Goal: Task Accomplishment & Management: Use online tool/utility

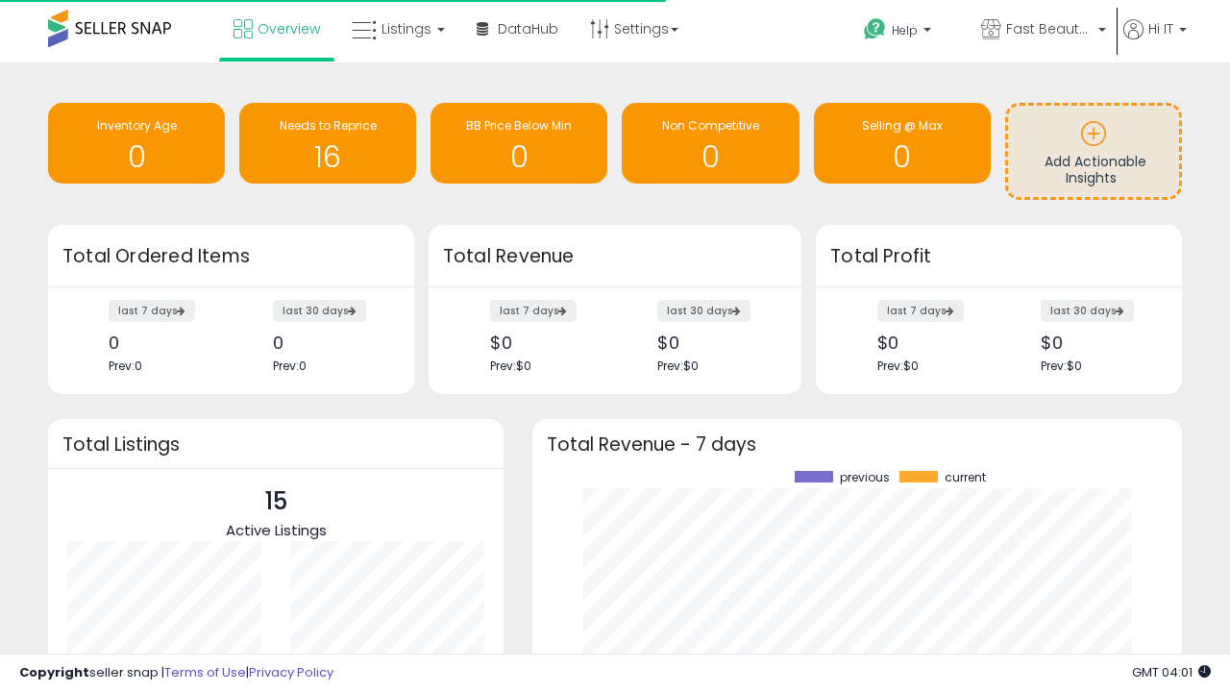
scroll to position [267, 611]
click at [1041, 31] on span "Fast Beauty ([GEOGRAPHIC_DATA])" at bounding box center [1049, 28] width 86 height 19
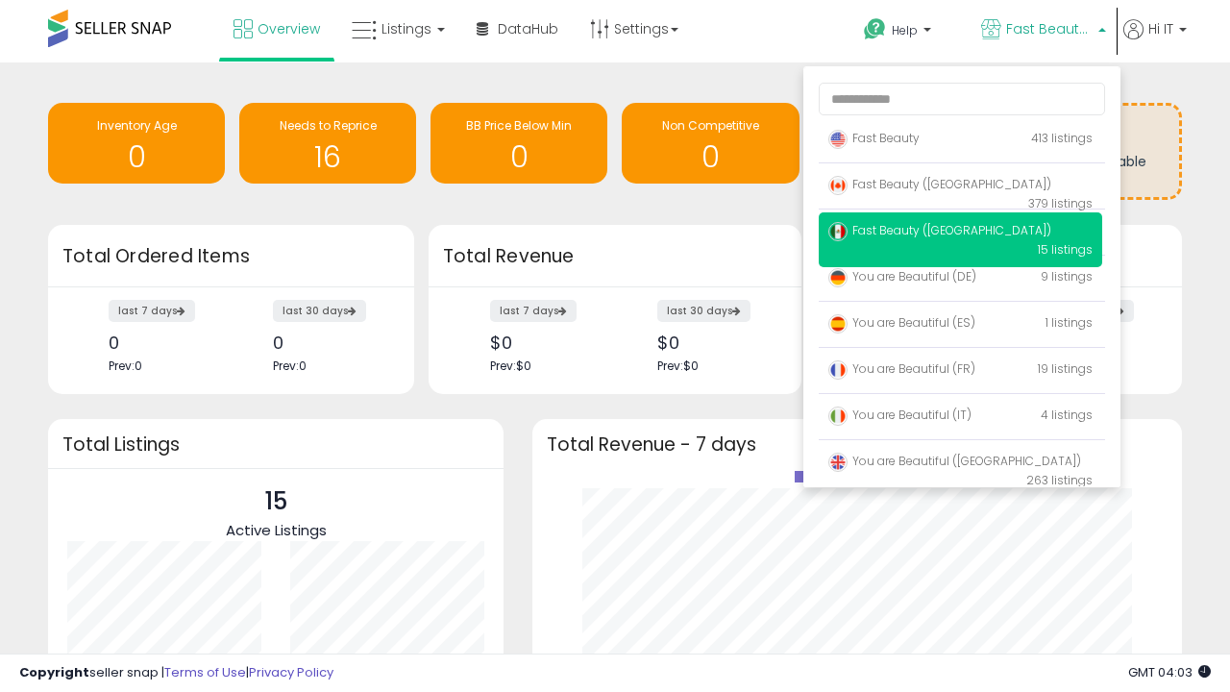
click at [960, 141] on p "Fast Beauty 413 listings" at bounding box center [960, 139] width 283 height 38
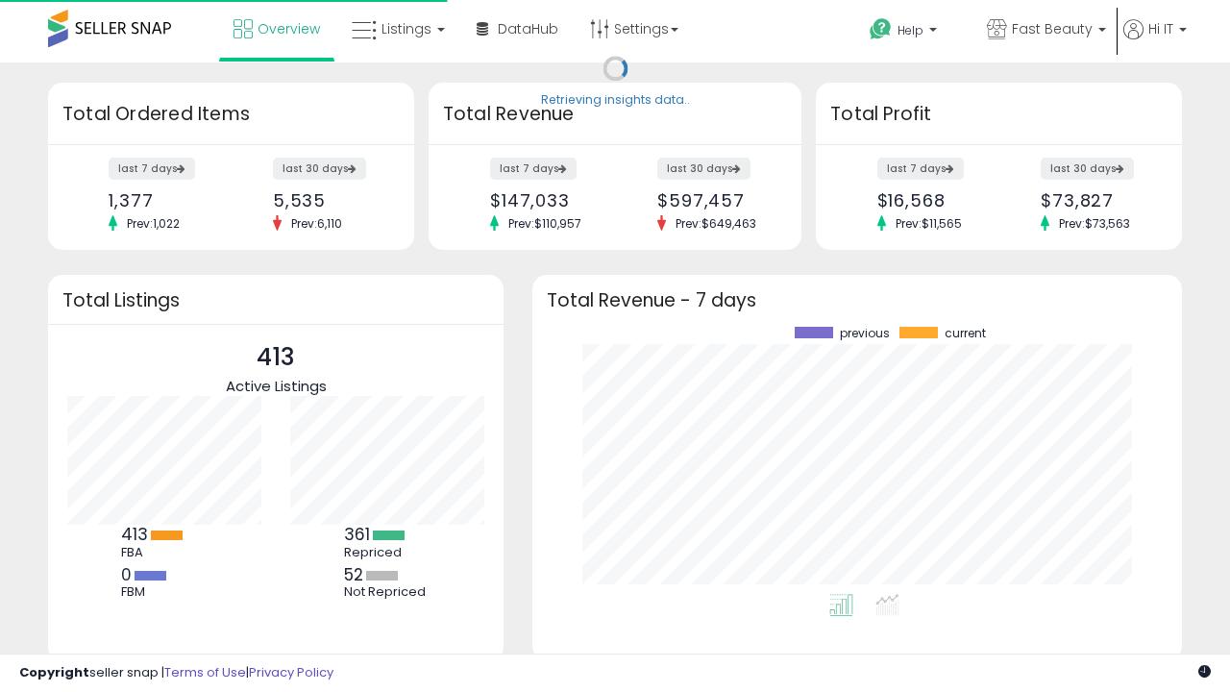
scroll to position [267, 611]
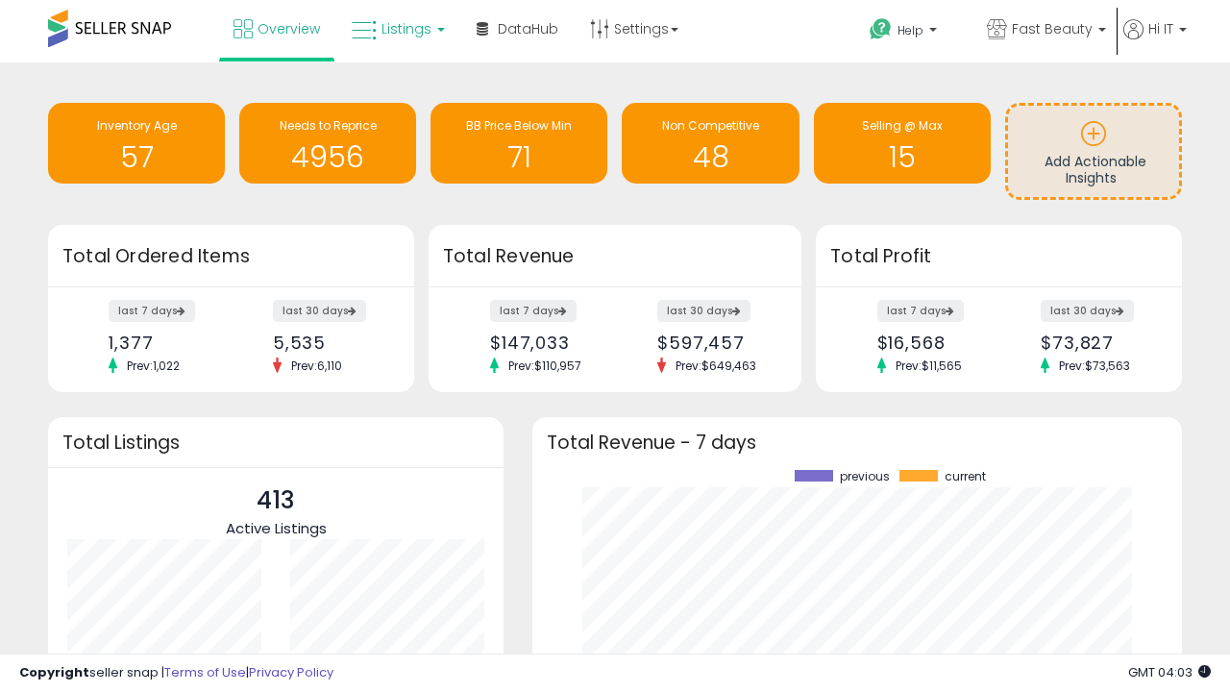
click at [396, 29] on span "Listings" at bounding box center [406, 28] width 50 height 19
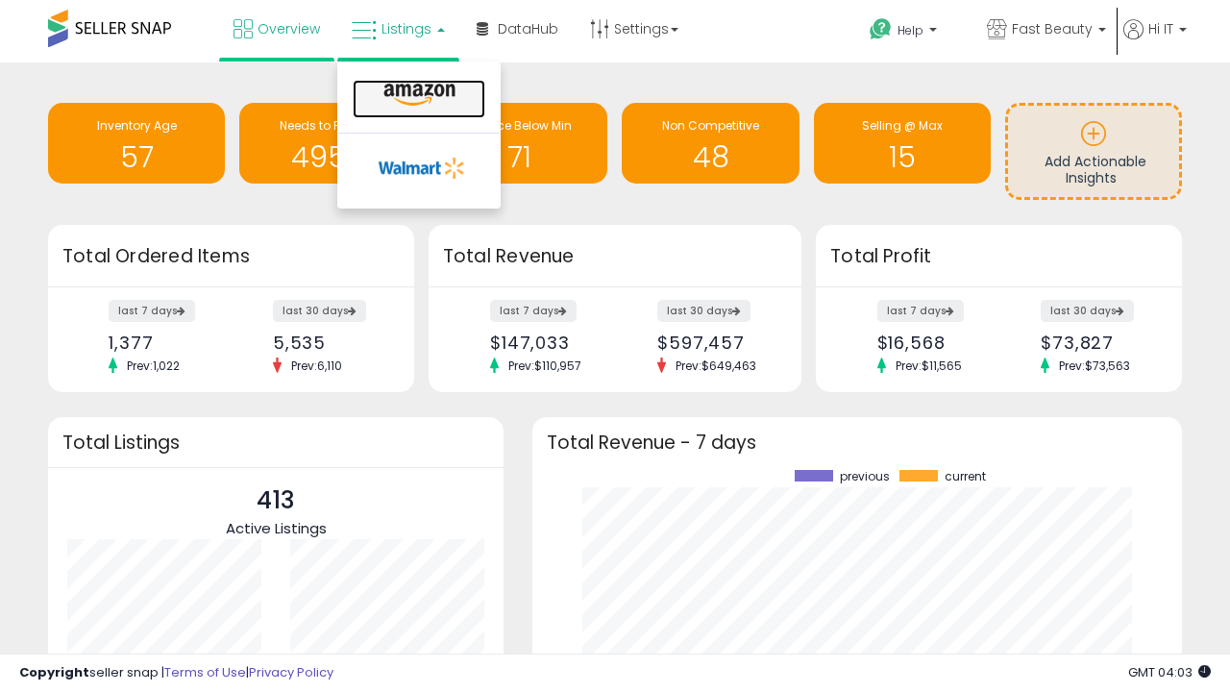
click at [417, 95] on icon at bounding box center [420, 95] width 84 height 25
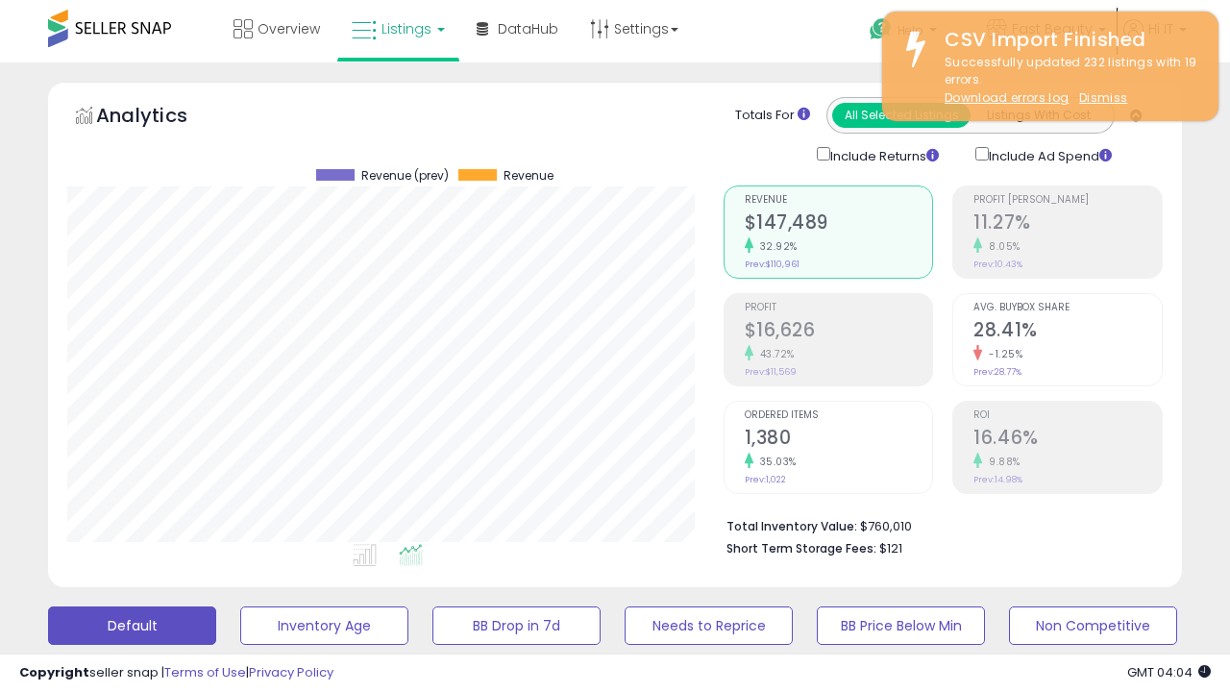
scroll to position [523, 0]
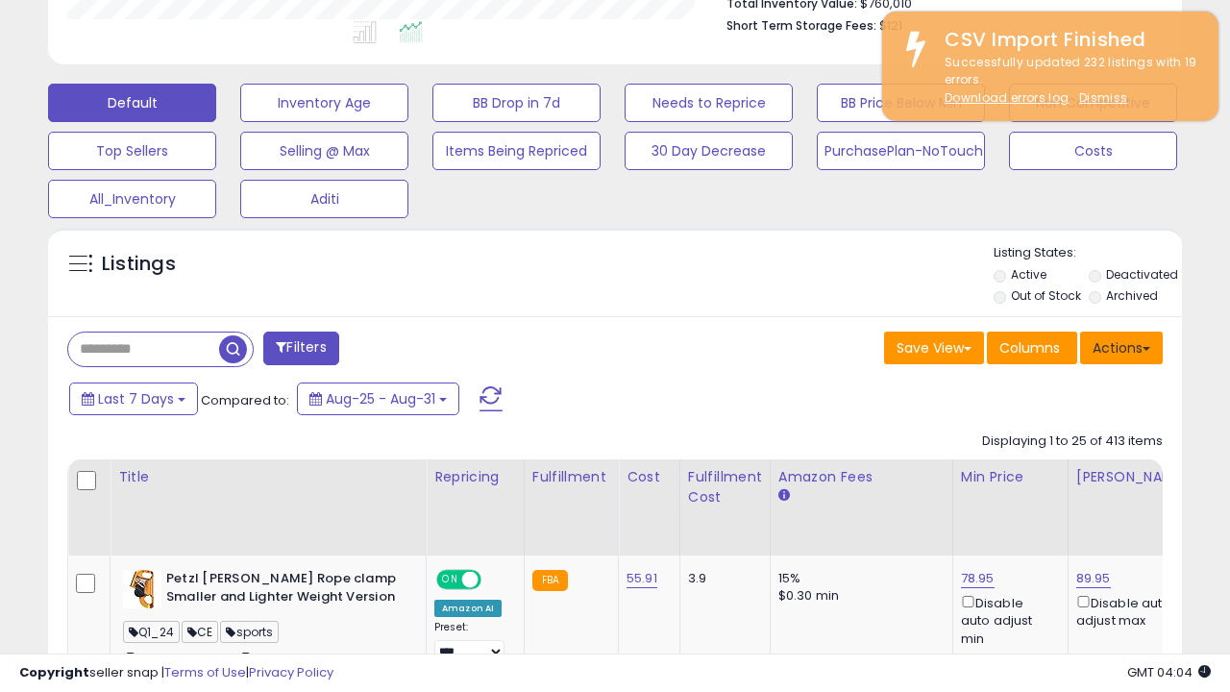
click at [1121, 346] on button "Actions" at bounding box center [1121, 347] width 83 height 33
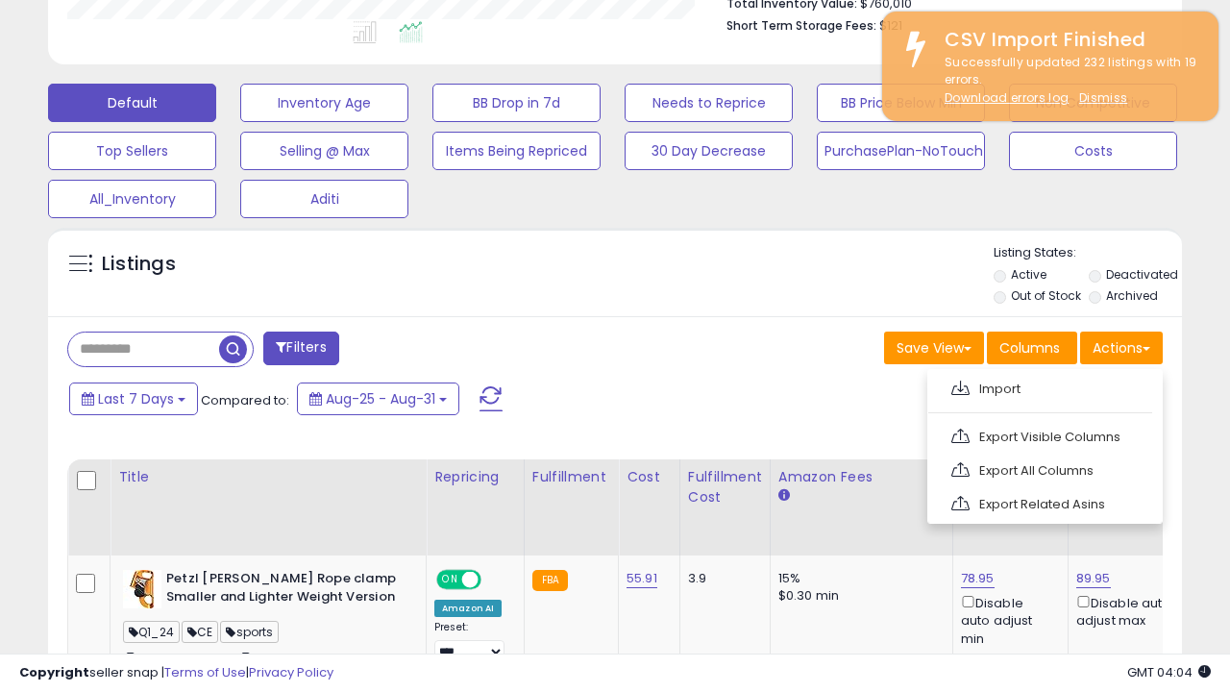
click at [960, 385] on span at bounding box center [960, 387] width 18 height 14
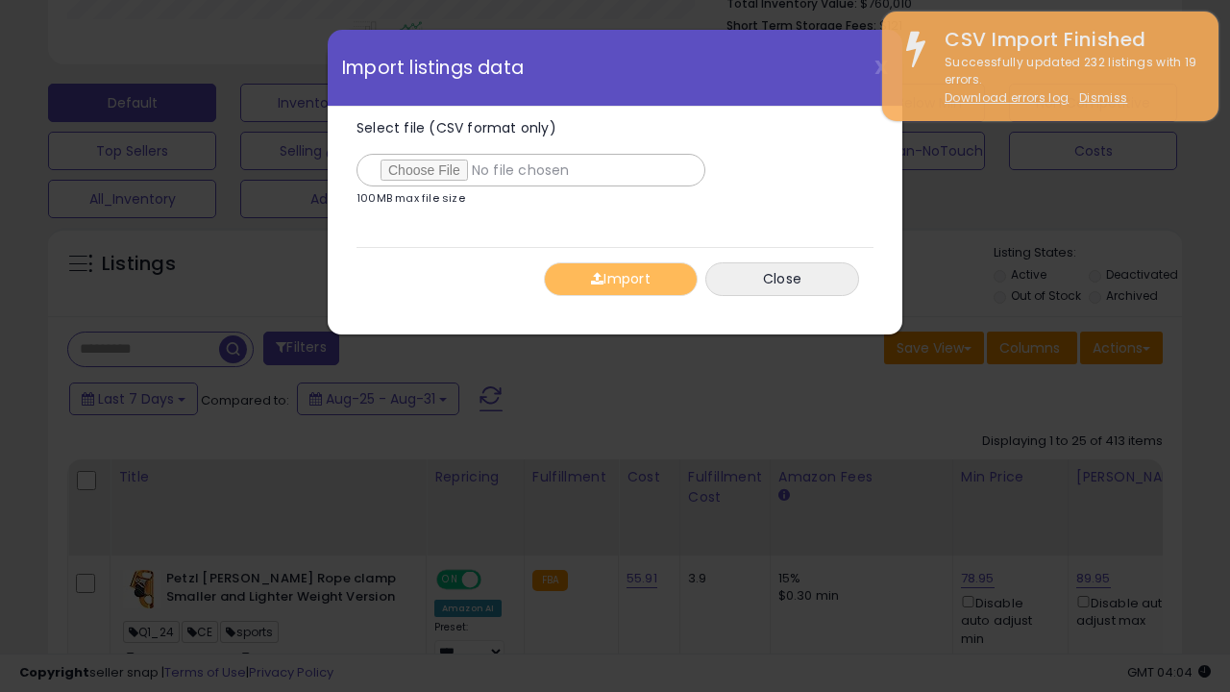
type input "**********"
click at [620, 279] on button "Import" at bounding box center [621, 279] width 154 height 34
